Goal: Task Accomplishment & Management: Use online tool/utility

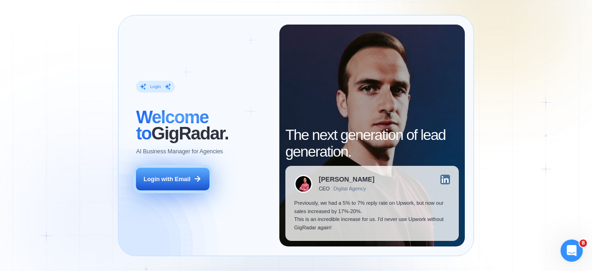
click at [202, 172] on button "Login with Email" at bounding box center [172, 179] width 73 height 23
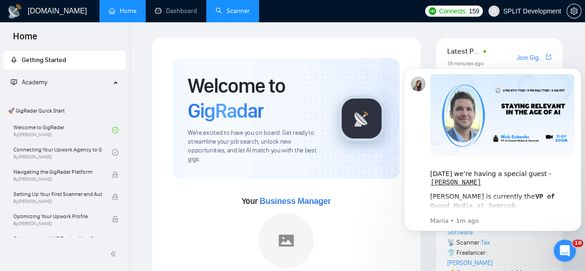
click at [240, 10] on link "Scanner" at bounding box center [233, 11] width 34 height 8
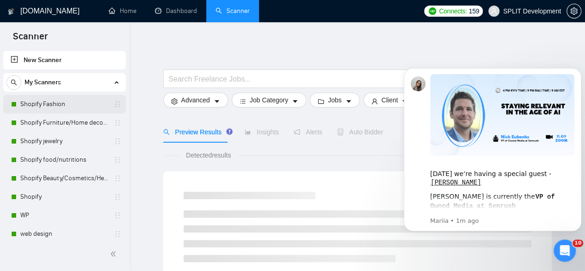
click at [37, 107] on link "Shopify Fashion" at bounding box center [64, 104] width 88 height 19
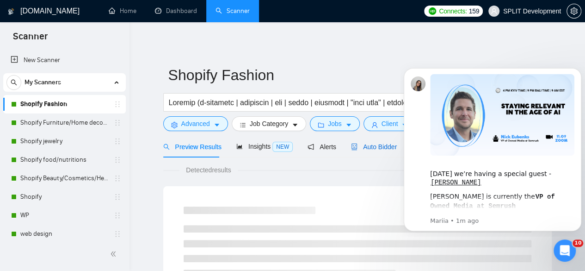
click at [378, 144] on span "Auto Bidder" at bounding box center [374, 146] width 46 height 7
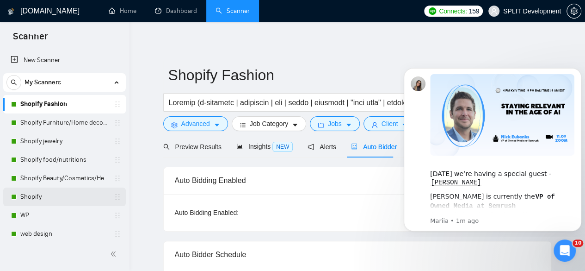
radio input "false"
radio input "true"
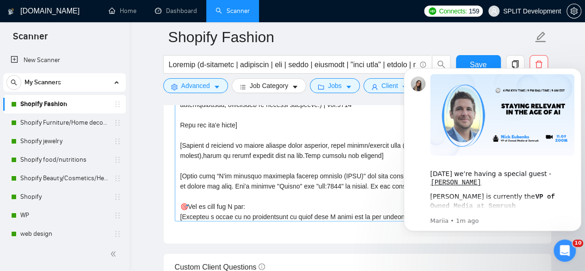
scroll to position [157, 0]
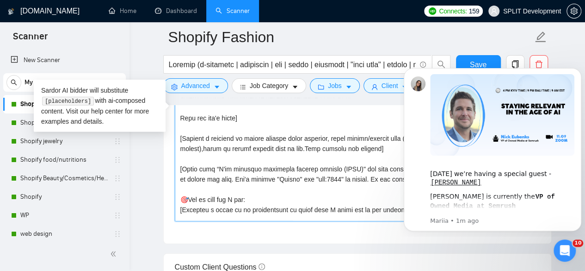
drag, startPoint x: 299, startPoint y: 188, endPoint x: 168, endPoint y: 134, distance: 141.5
click at [168, 134] on div "Cover letter template:" at bounding box center [358, 115] width 388 height 255
